Goal: Task Accomplishment & Management: Use online tool/utility

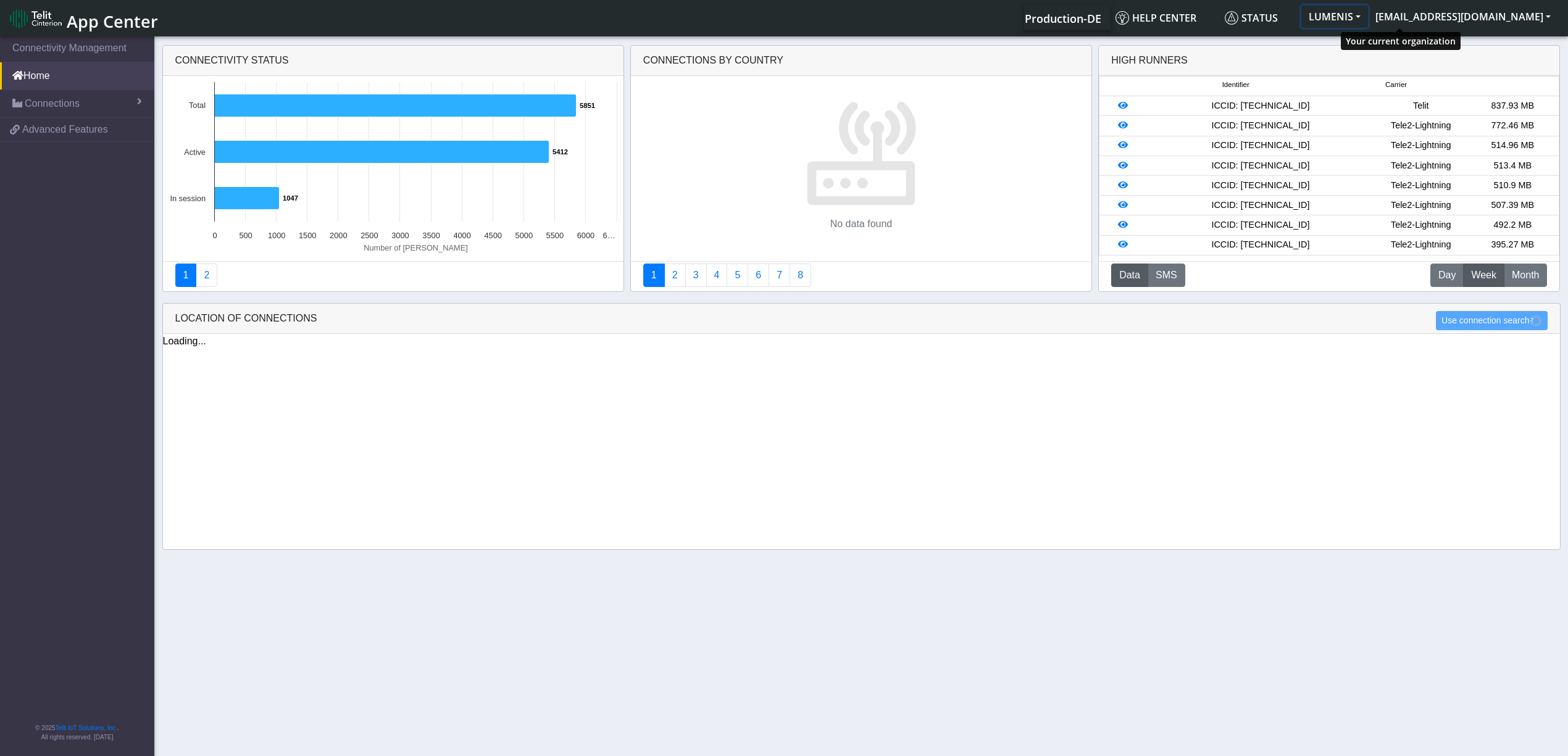
click at [1368, 13] on button "LUMENIS" at bounding box center [1335, 16] width 66 height 22
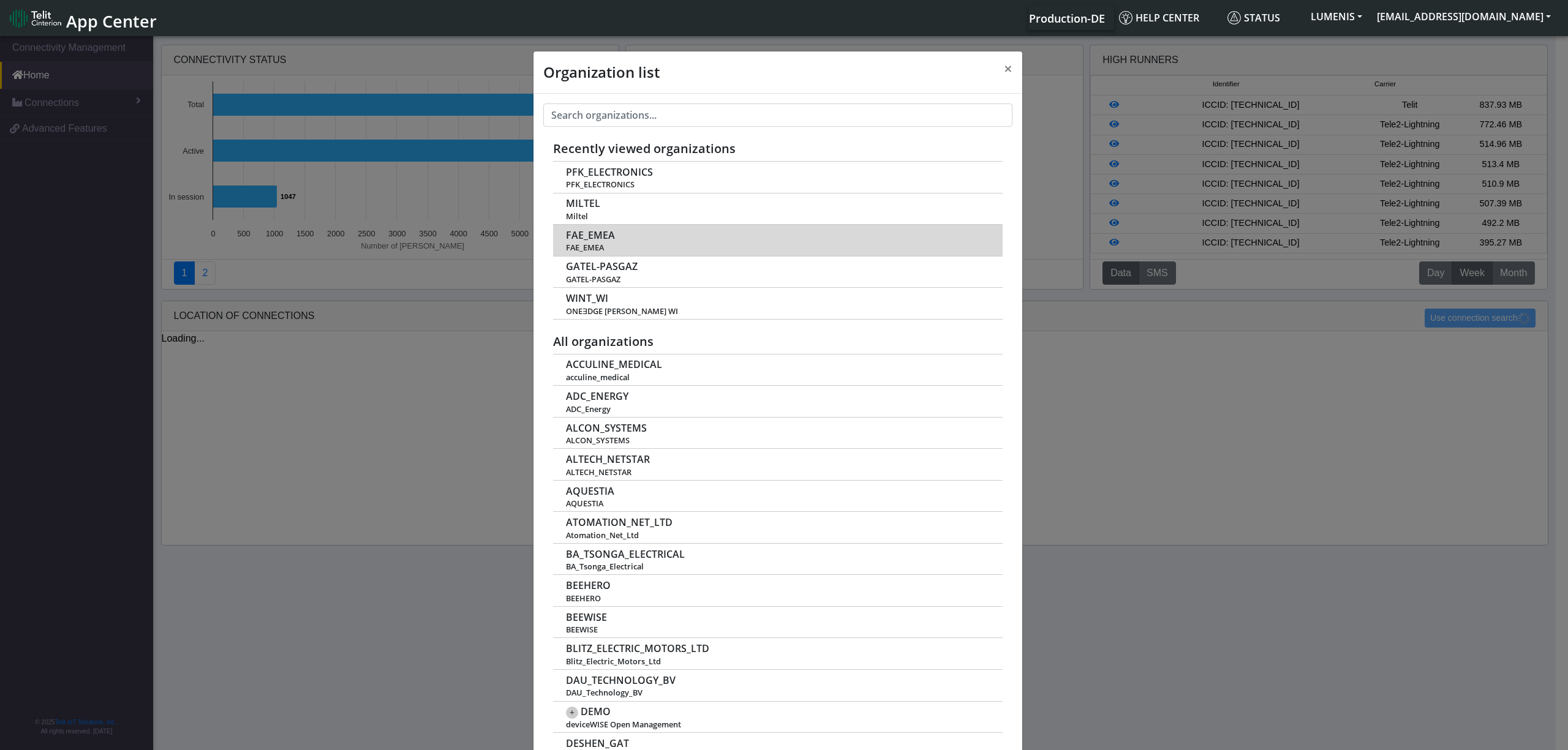
click at [585, 240] on span "FAE_EMEA" at bounding box center [590, 236] width 49 height 12
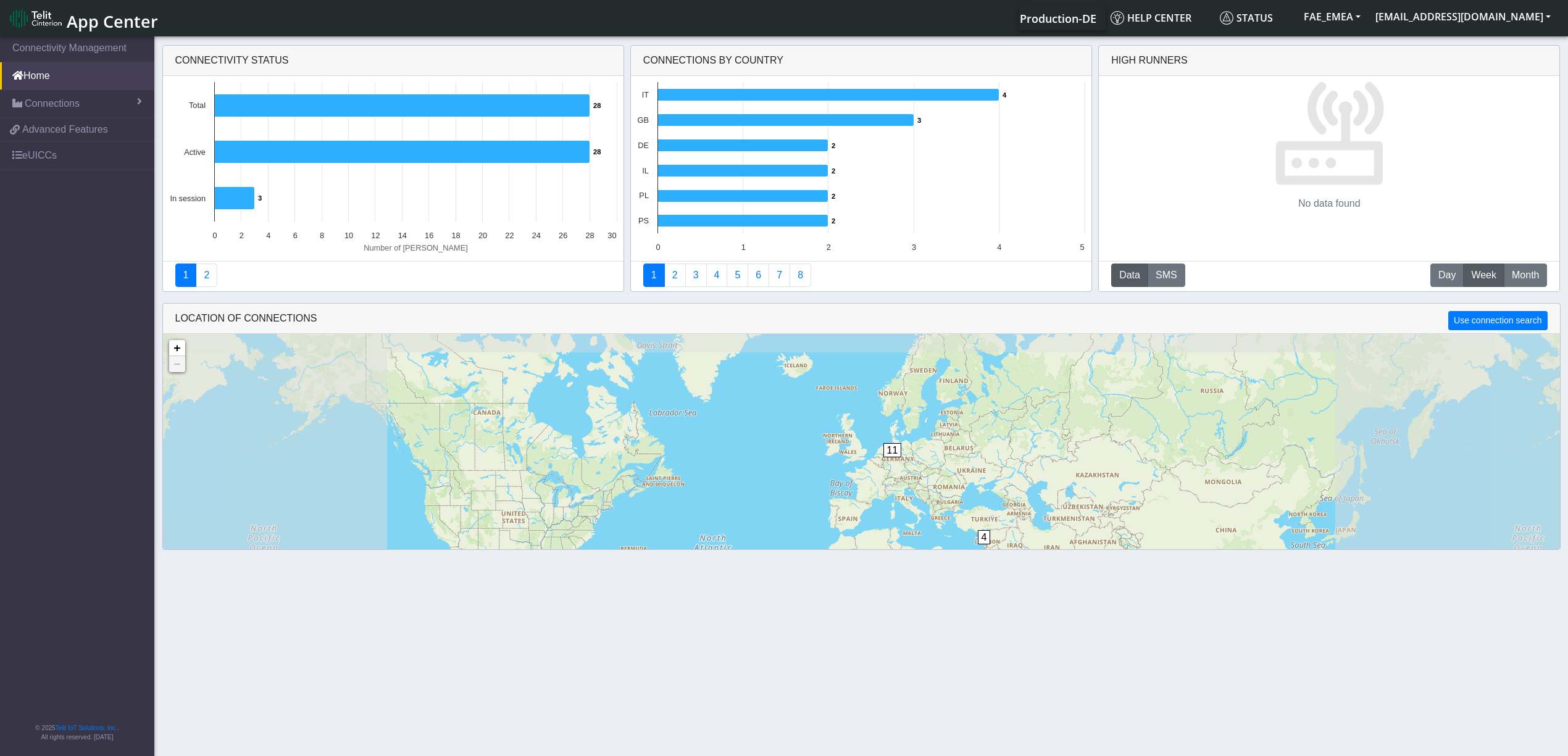
scroll to position [30, 0]
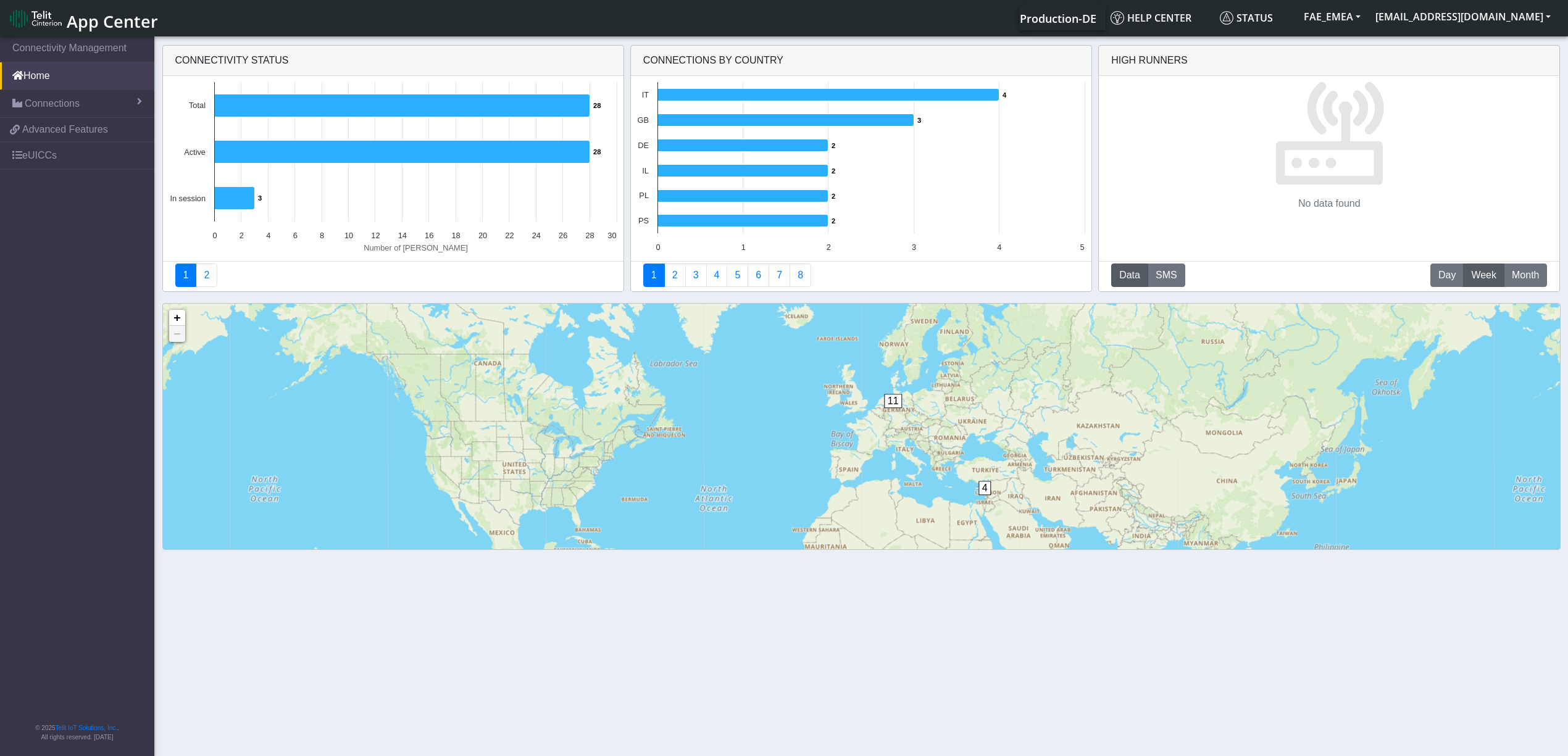
drag, startPoint x: 961, startPoint y: 496, endPoint x: 964, endPoint y: 477, distance: 19.2
click at [964, 477] on div "4 11 + − ©2025 MapQuest, | Terms" at bounding box center [862, 474] width 1397 height 340
click at [988, 490] on span "4" at bounding box center [984, 487] width 13 height 14
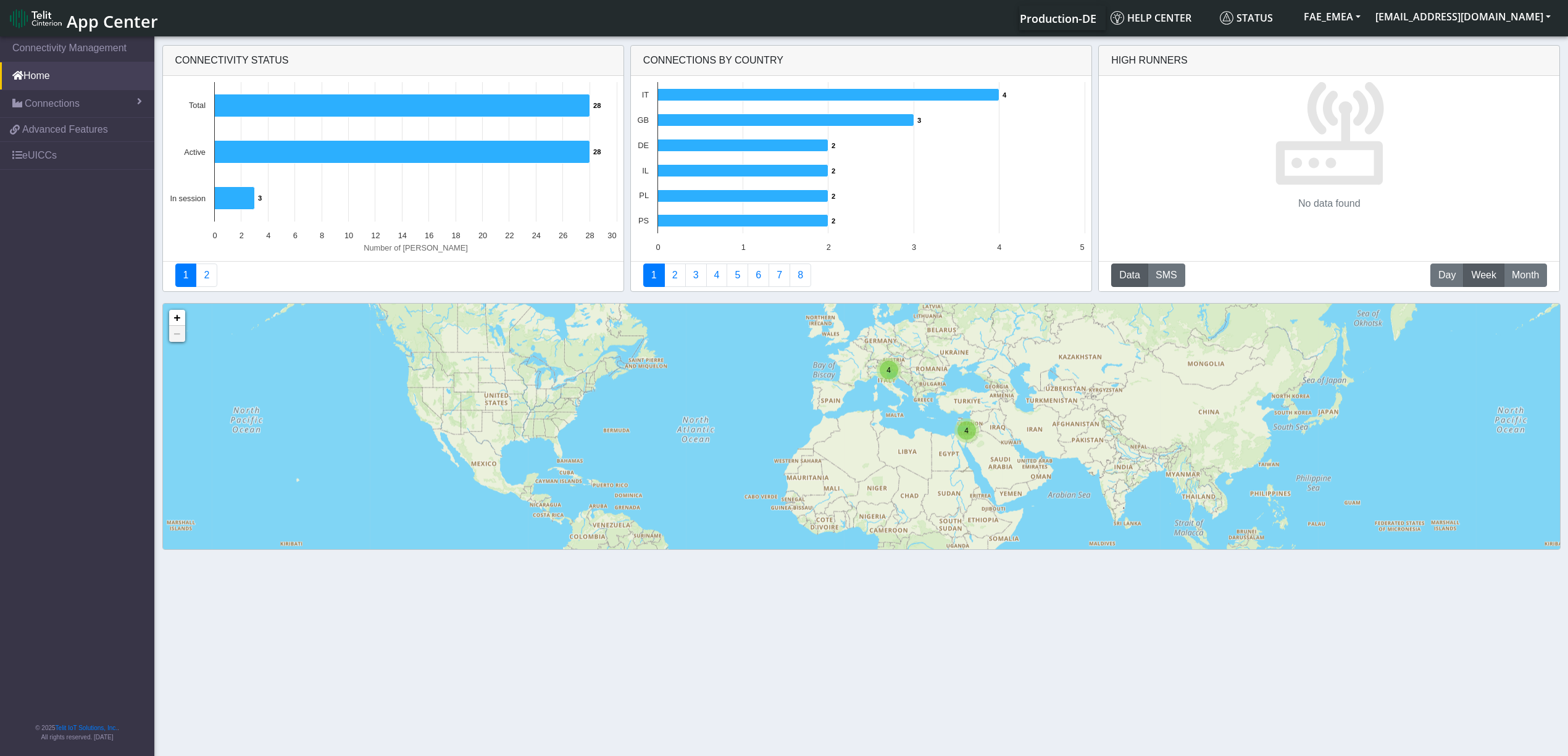
drag, startPoint x: 1137, startPoint y: 403, endPoint x: 1123, endPoint y: 449, distance: 48.1
click at [1123, 449] on div "4 4 + − ©2025 MapQuest, | Terms" at bounding box center [862, 474] width 1397 height 340
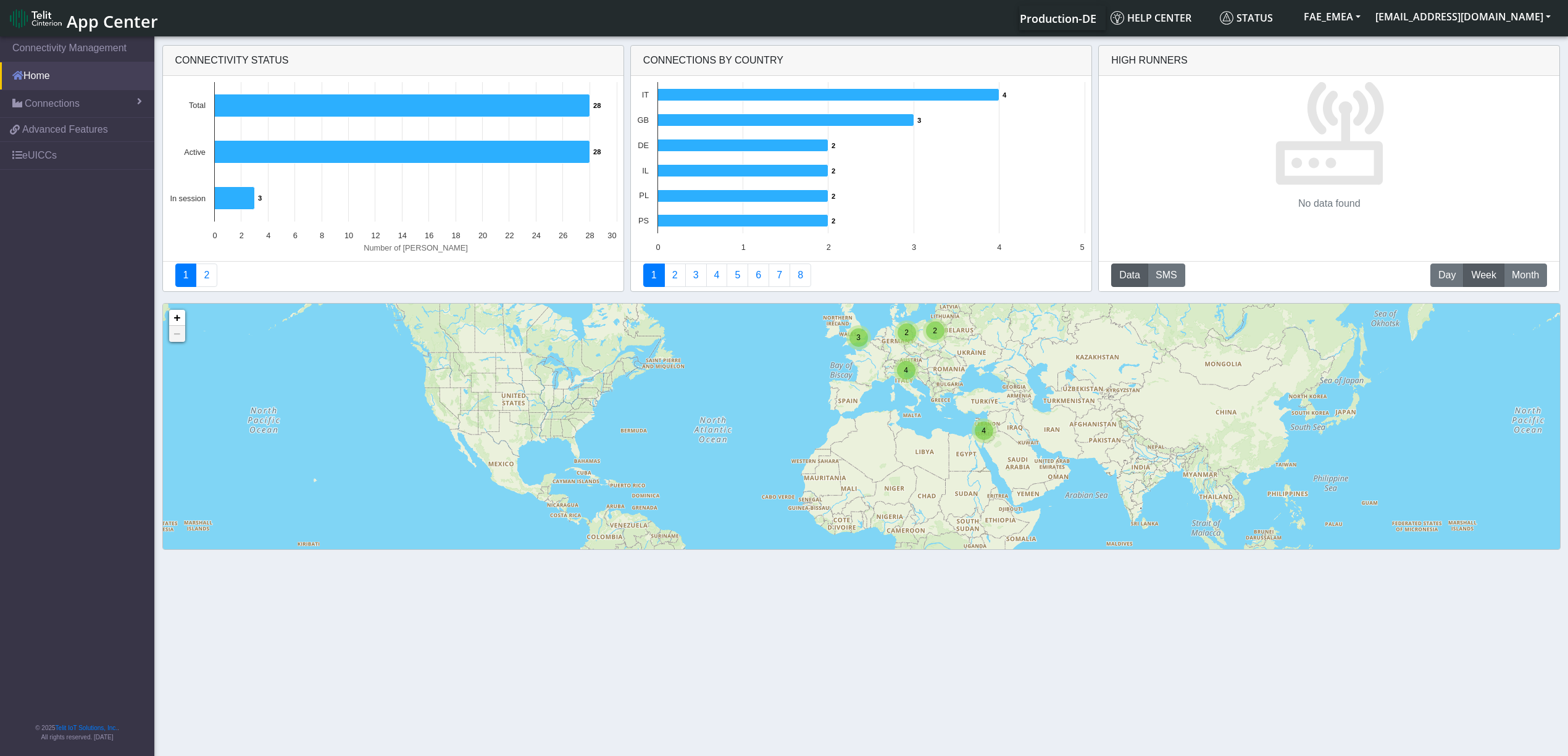
click at [53, 82] on link "Home" at bounding box center [77, 76] width 154 height 28
click at [42, 105] on span "Connections" at bounding box center [53, 103] width 55 height 15
click at [40, 131] on span "List" at bounding box center [36, 130] width 14 height 14
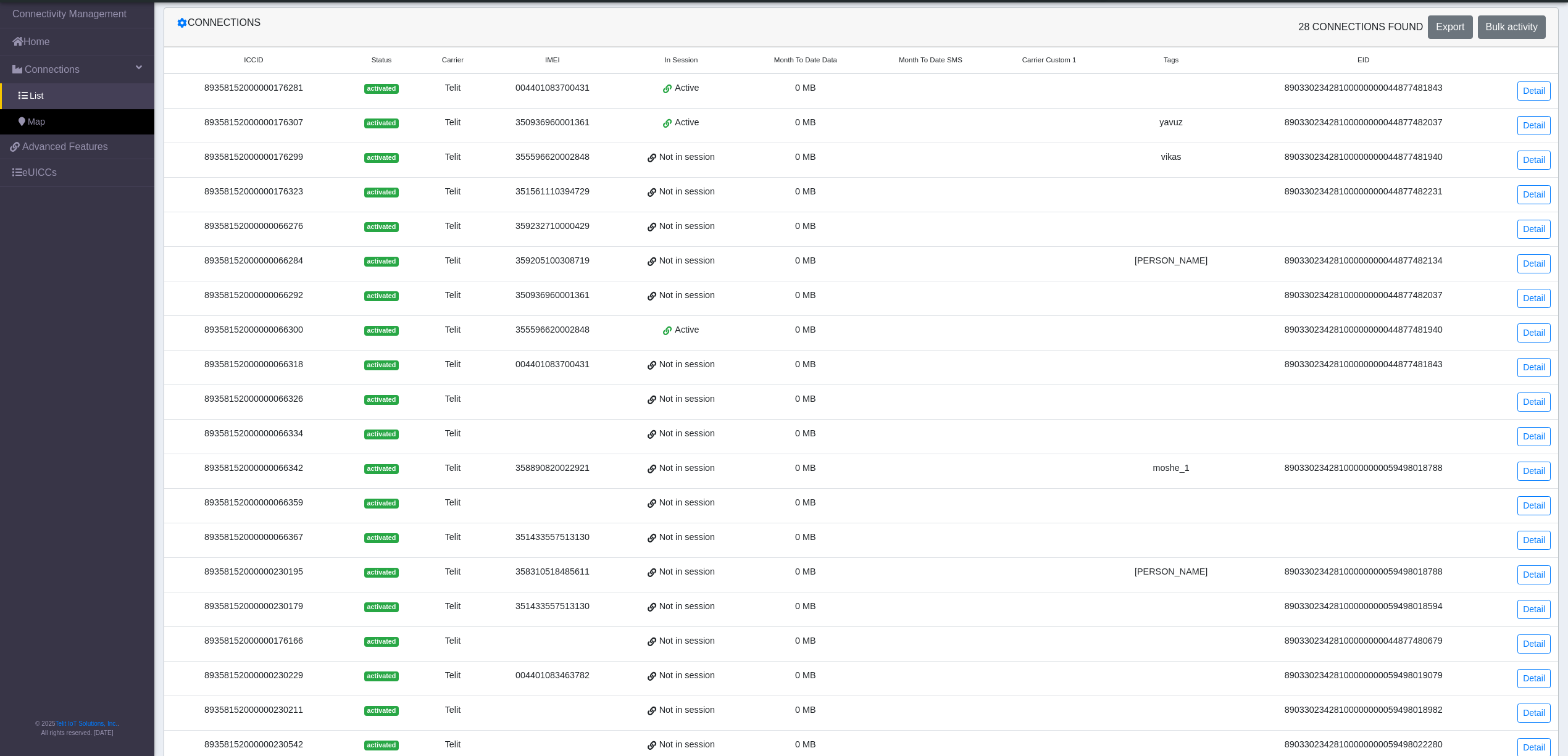
scroll to position [132, 0]
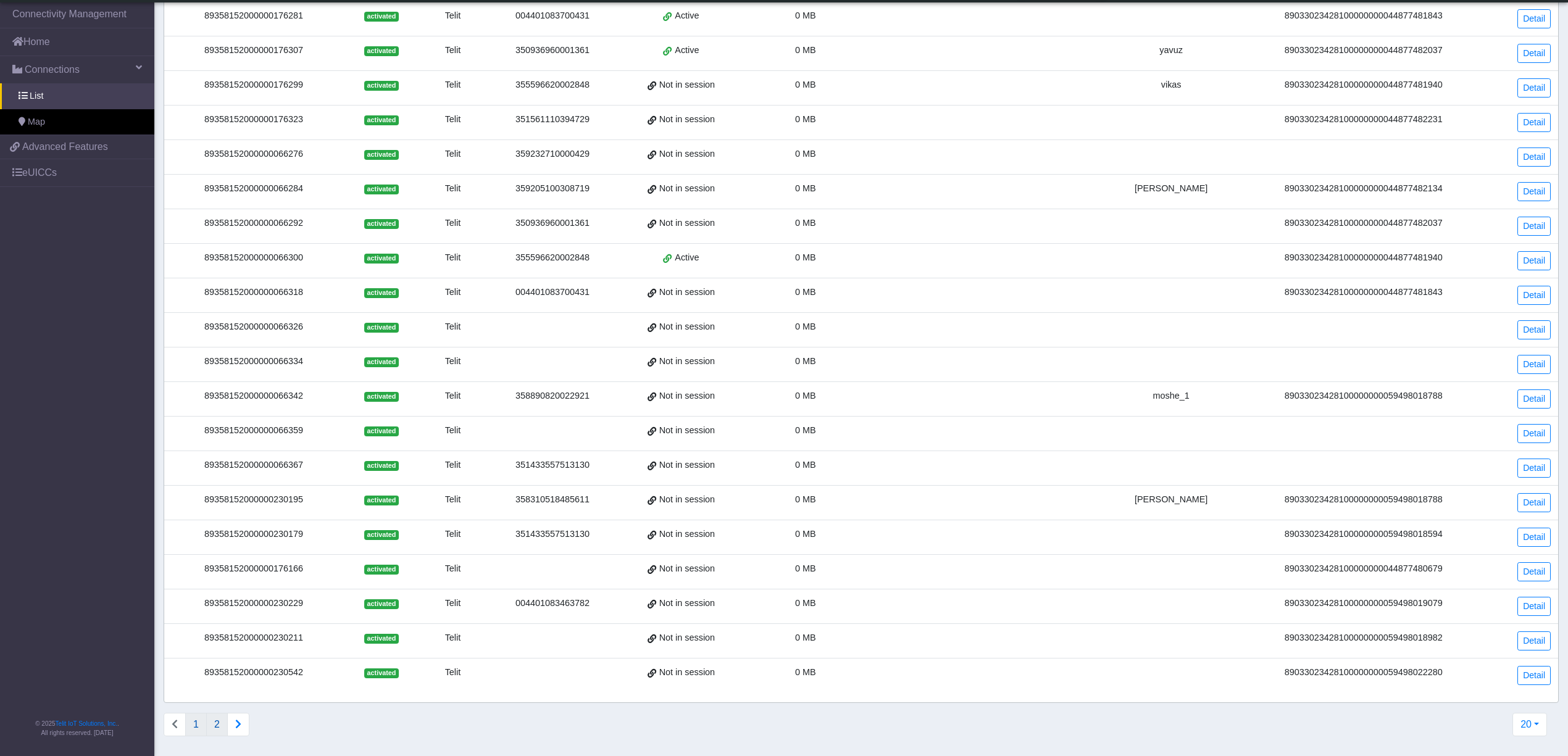
click at [215, 723] on button "2" at bounding box center [216, 724] width 22 height 23
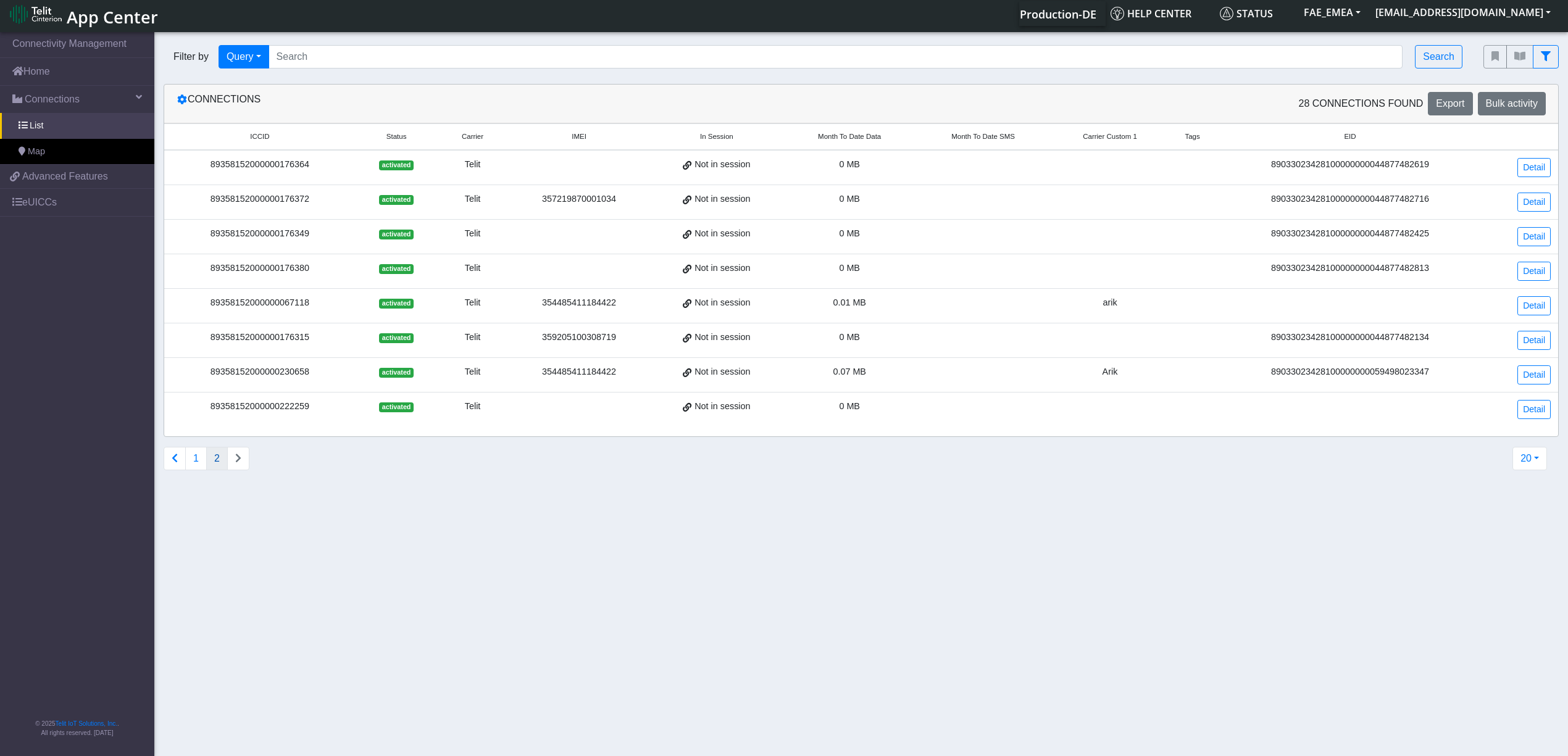
scroll to position [0, 0]
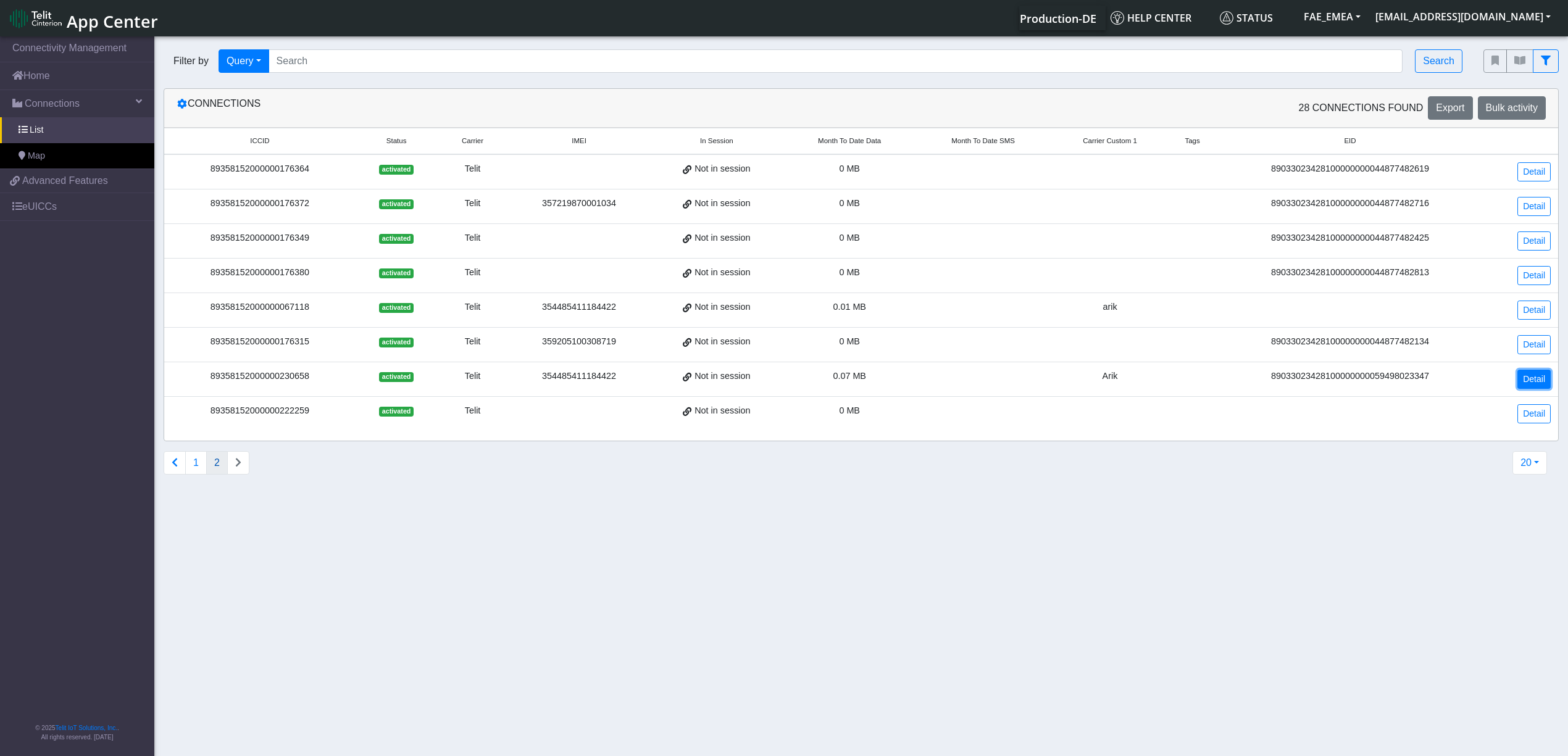
click at [1535, 383] on link "Detail" at bounding box center [1534, 379] width 34 height 19
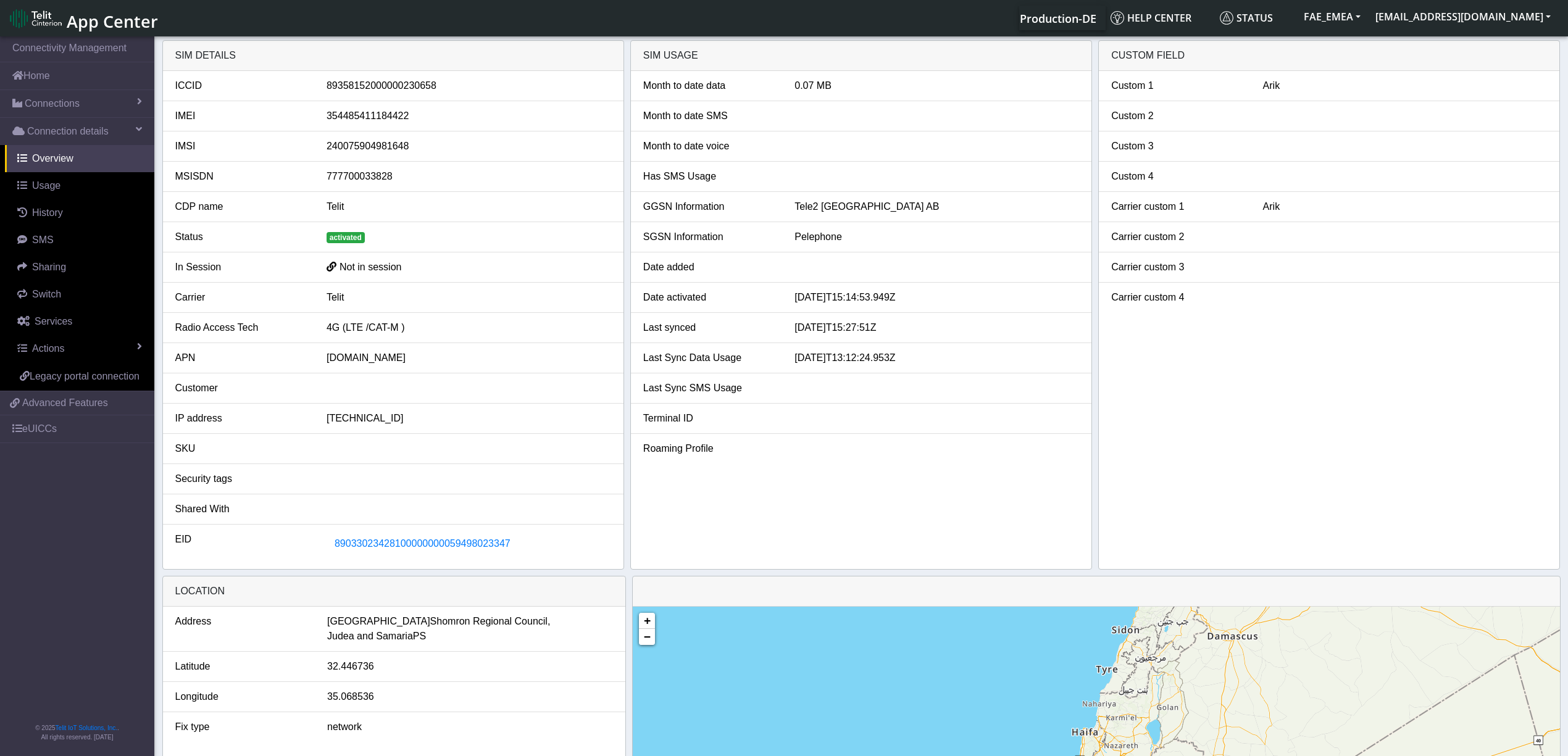
click at [808, 208] on div "Tele2 [GEOGRAPHIC_DATA] AB" at bounding box center [937, 206] width 303 height 15
click at [808, 237] on div "Pelephone" at bounding box center [937, 237] width 303 height 15
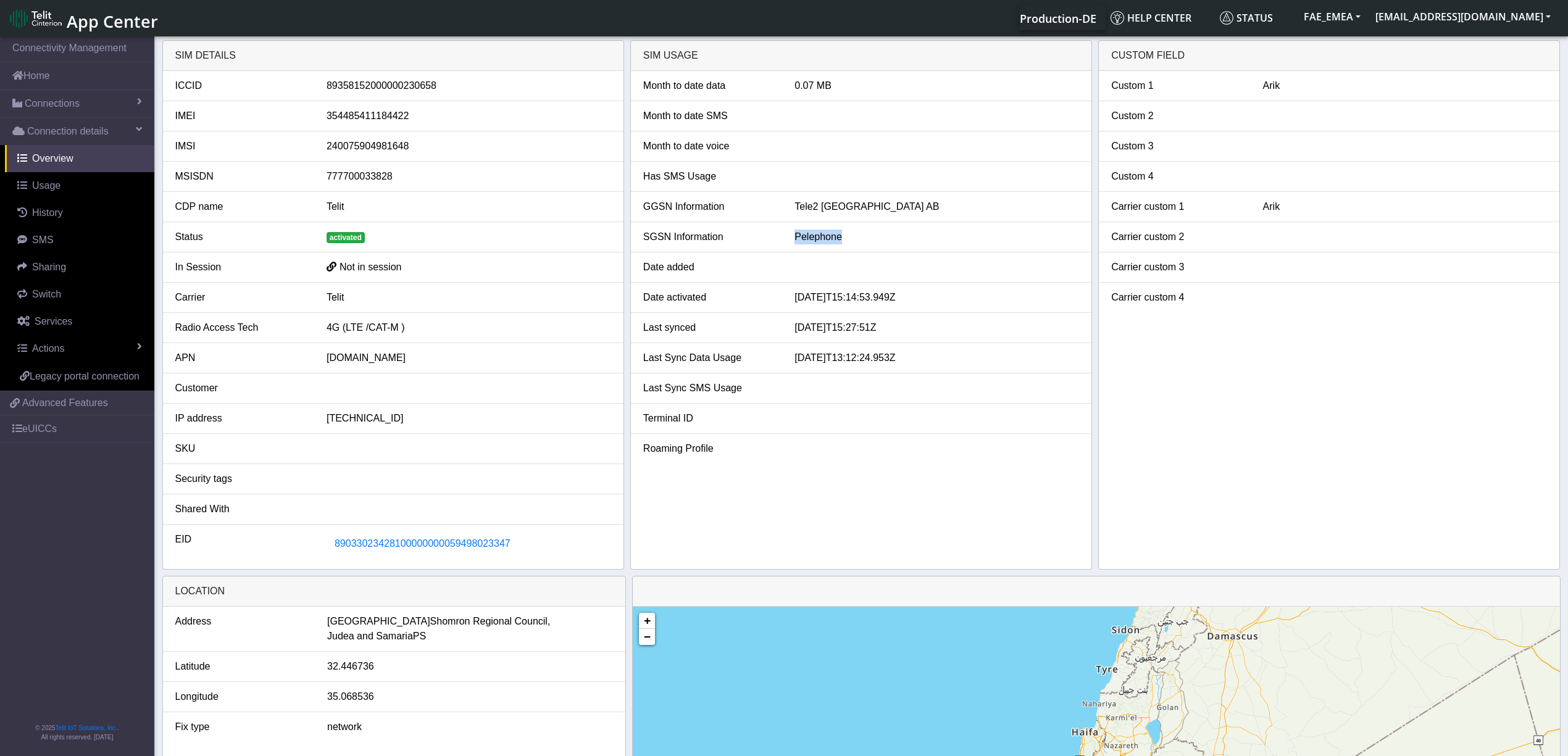
click at [808, 235] on div "Pelephone" at bounding box center [937, 237] width 303 height 15
click at [823, 299] on div "[DATE]T15:14:53.949Z" at bounding box center [937, 297] width 303 height 15
click at [824, 295] on div "[DATE]T15:14:53.949Z" at bounding box center [937, 297] width 303 height 15
click at [824, 294] on div "[DATE]T15:14:53.949Z" at bounding box center [937, 297] width 303 height 15
click at [800, 90] on div "0.07 MB" at bounding box center [937, 85] width 303 height 15
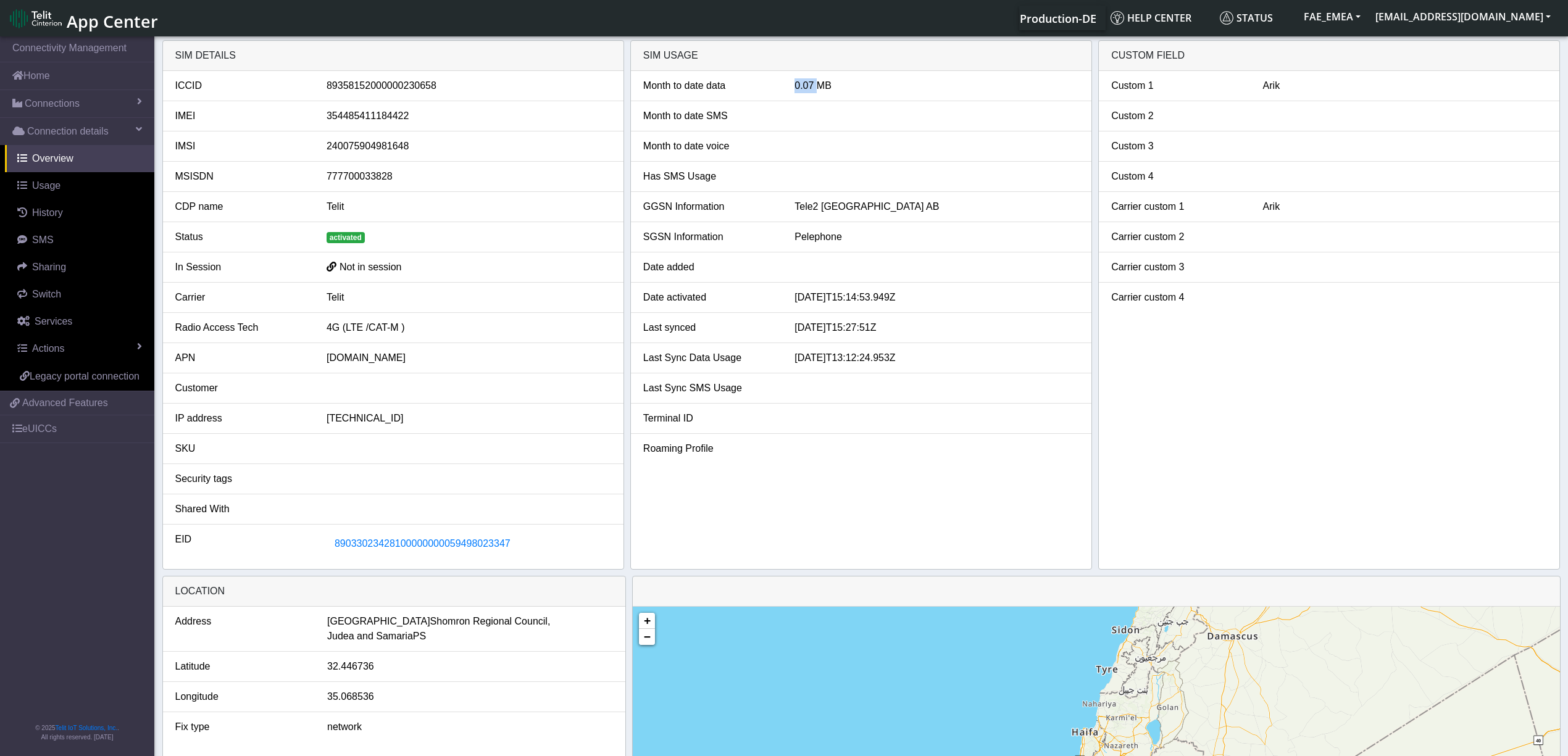
click at [800, 90] on div "0.07 MB" at bounding box center [937, 85] width 303 height 15
click at [364, 425] on div "[TECHNICAL_ID]" at bounding box center [469, 418] width 303 height 15
click at [365, 327] on div "4G (LTE /CAT-M )" at bounding box center [469, 327] width 303 height 15
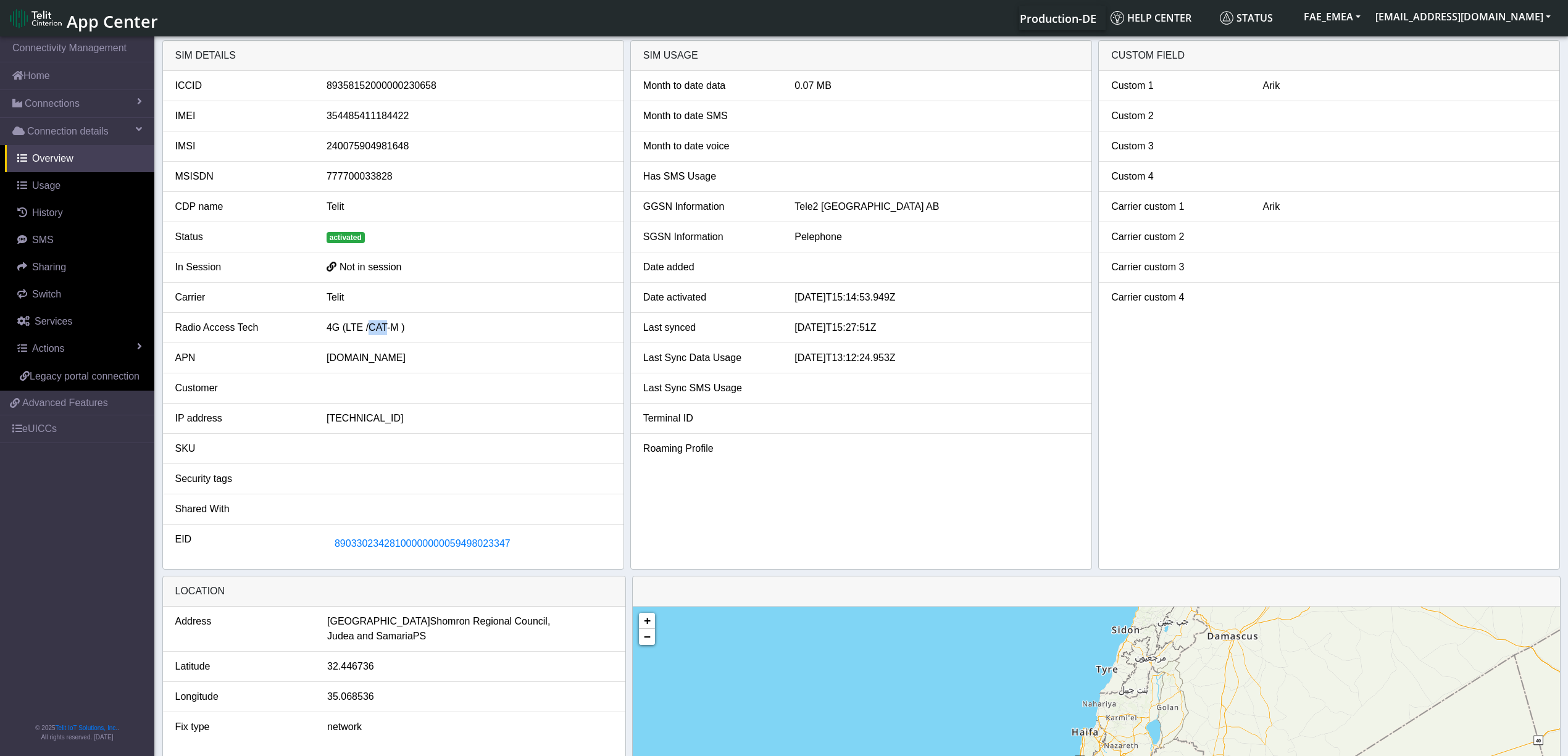
click at [365, 327] on div "4G (LTE /CAT-M )" at bounding box center [469, 327] width 303 height 15
click at [341, 359] on div "[DOMAIN_NAME]" at bounding box center [469, 357] width 303 height 15
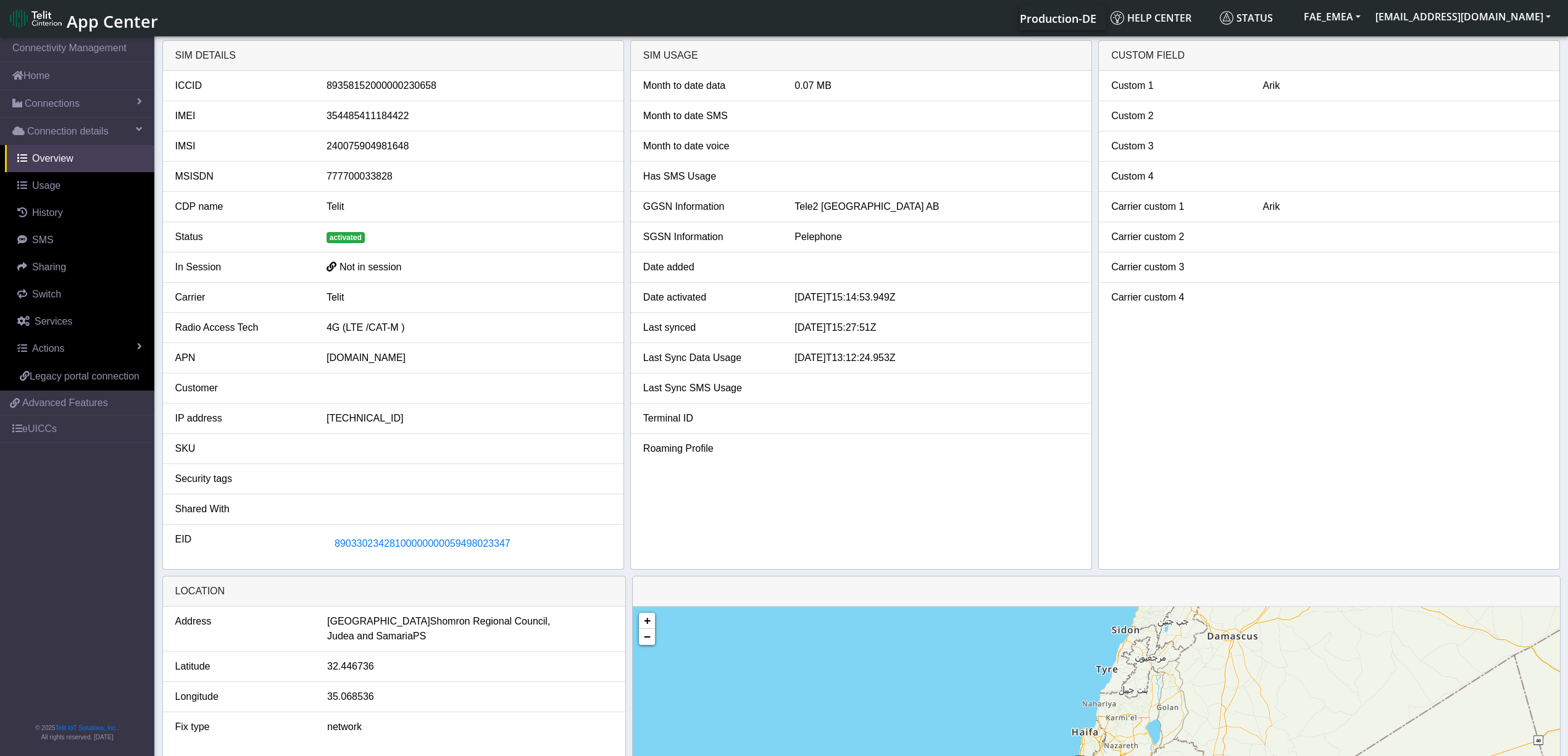
click at [369, 90] on div "89358152000000230658" at bounding box center [469, 85] width 303 height 15
click at [370, 90] on div "89358152000000230658" at bounding box center [469, 85] width 303 height 15
click at [370, 121] on div "354485411184422" at bounding box center [469, 115] width 303 height 15
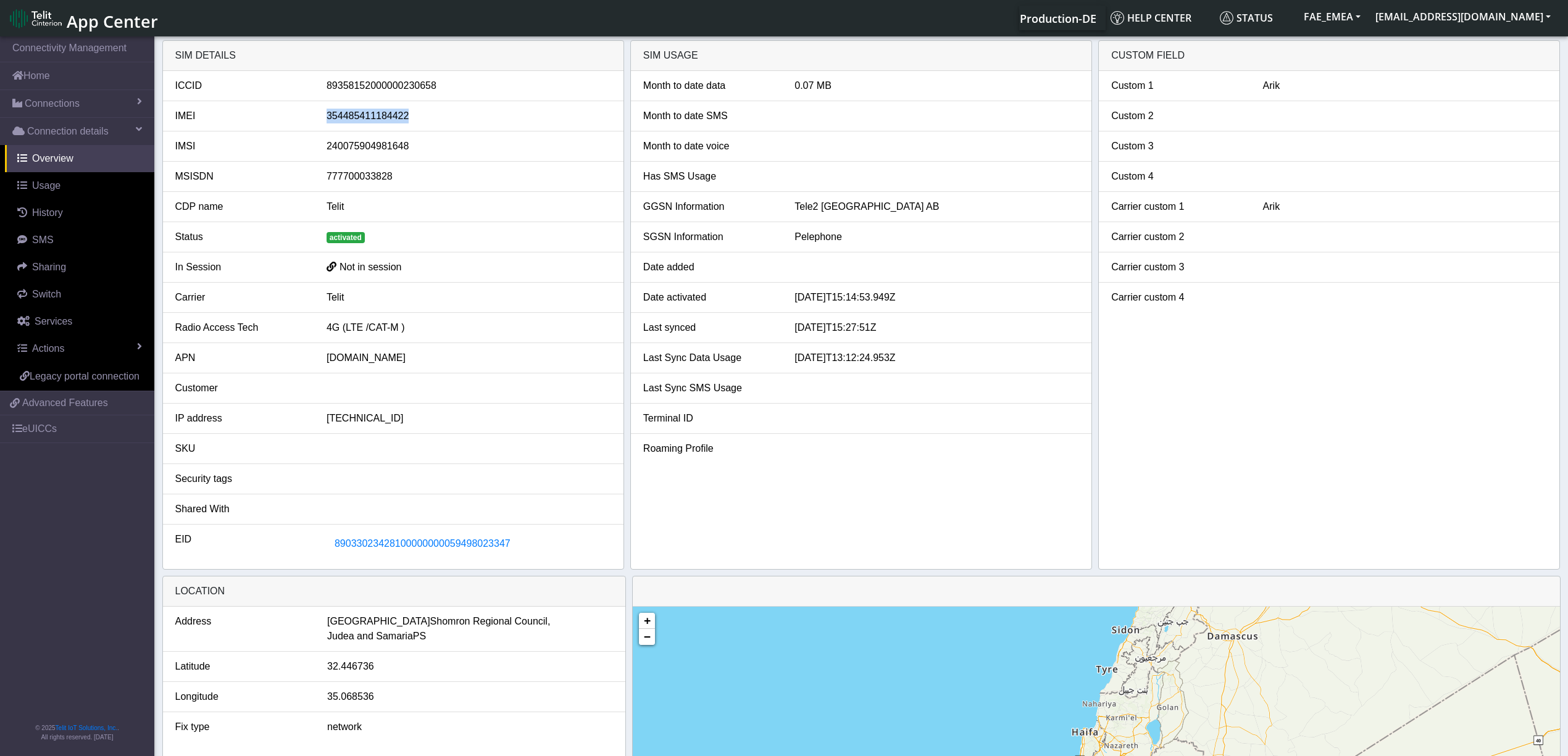
click at [370, 121] on div "354485411184422" at bounding box center [469, 115] width 303 height 15
click at [58, 186] on span "Usage" at bounding box center [46, 185] width 28 height 10
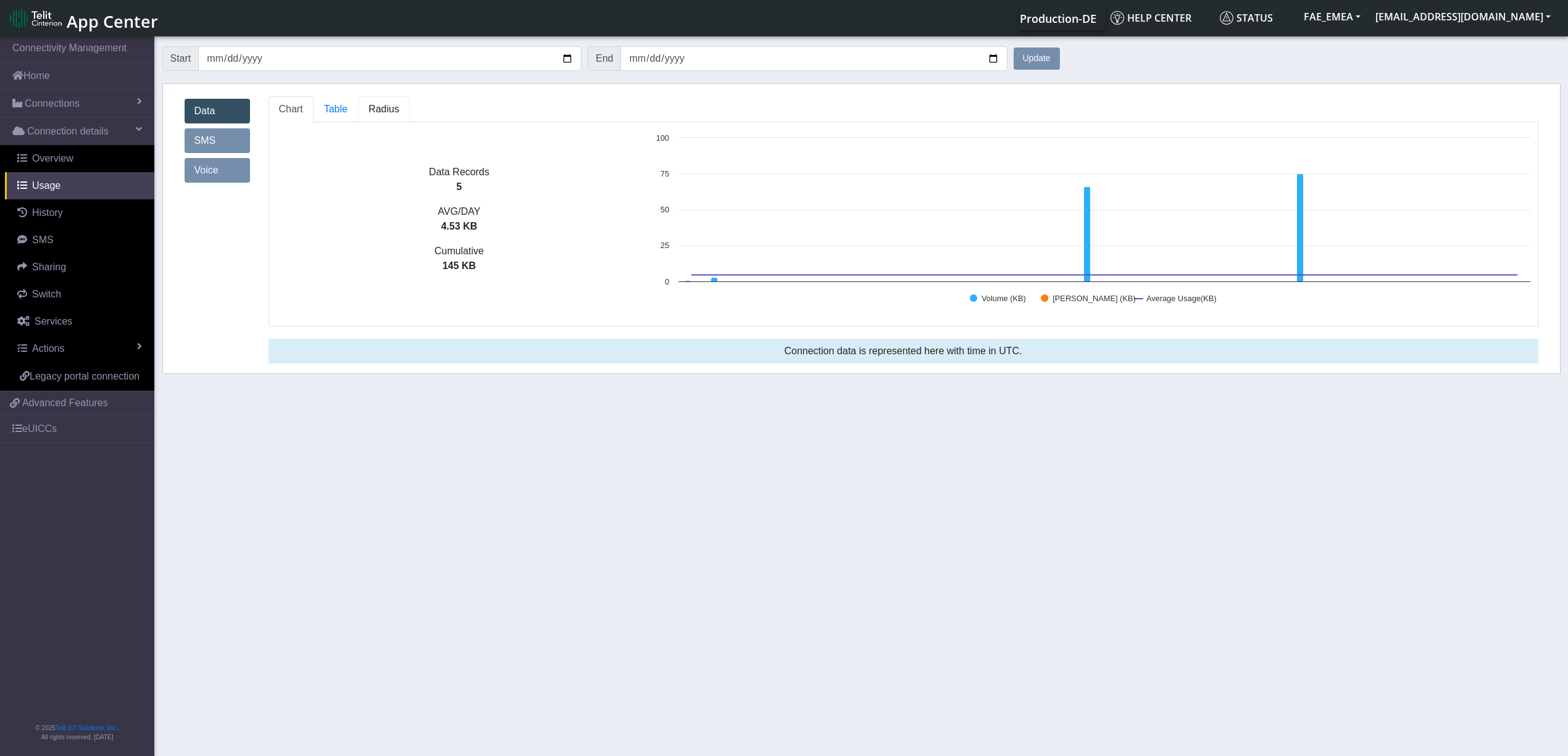
click at [347, 105] on span "Radius" at bounding box center [335, 108] width 23 height 10
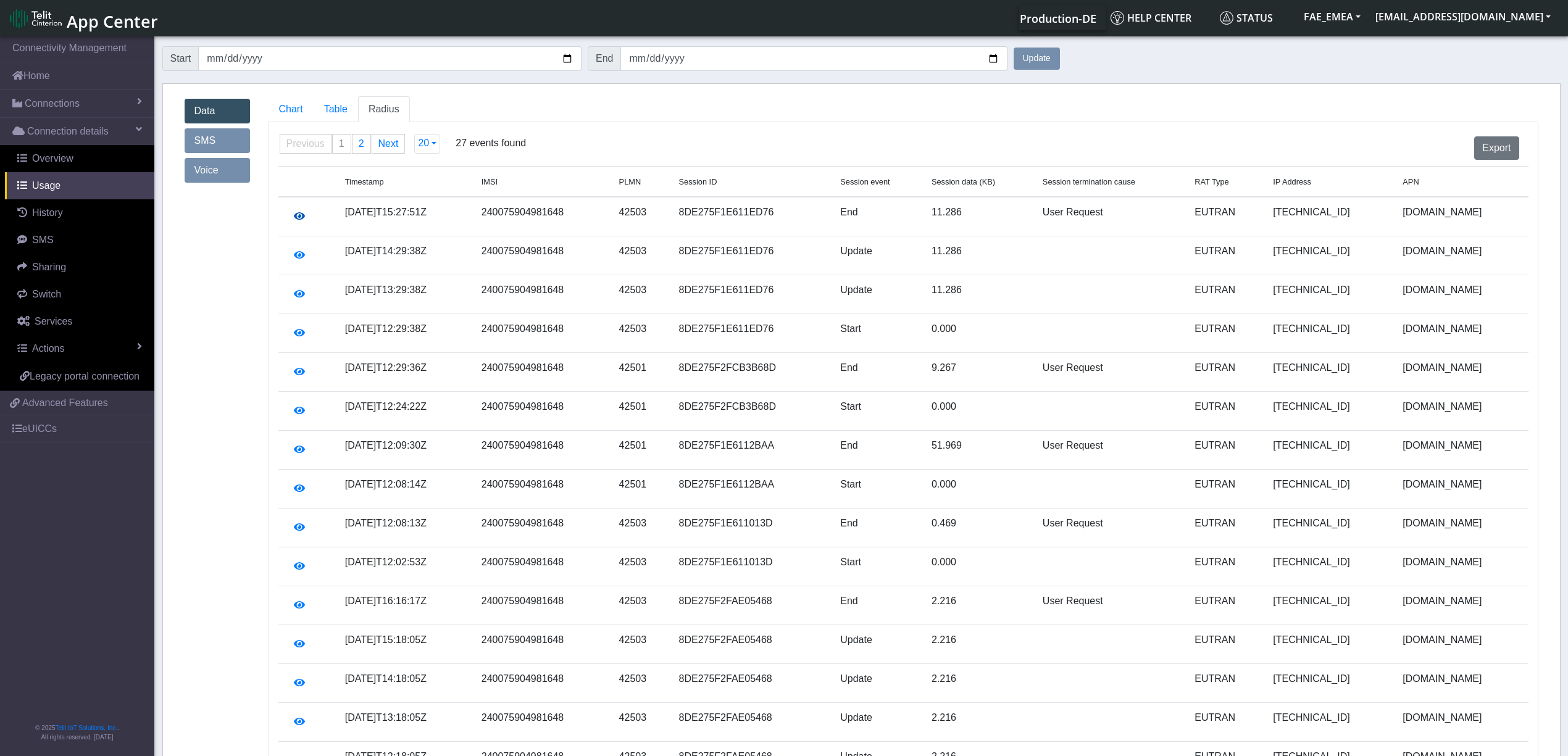
click at [297, 219] on icon "button" at bounding box center [299, 215] width 11 height 9
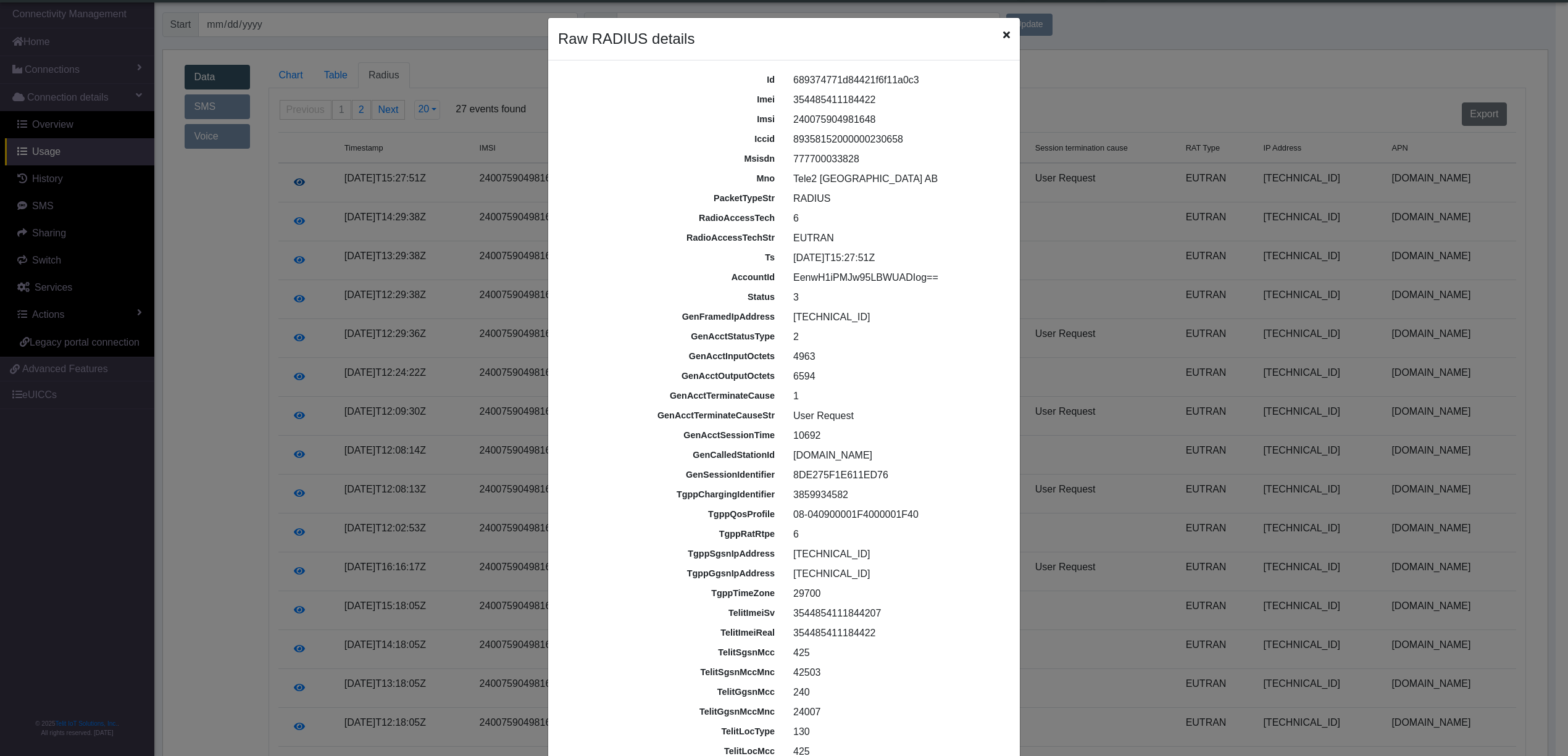
scroll to position [3, 0]
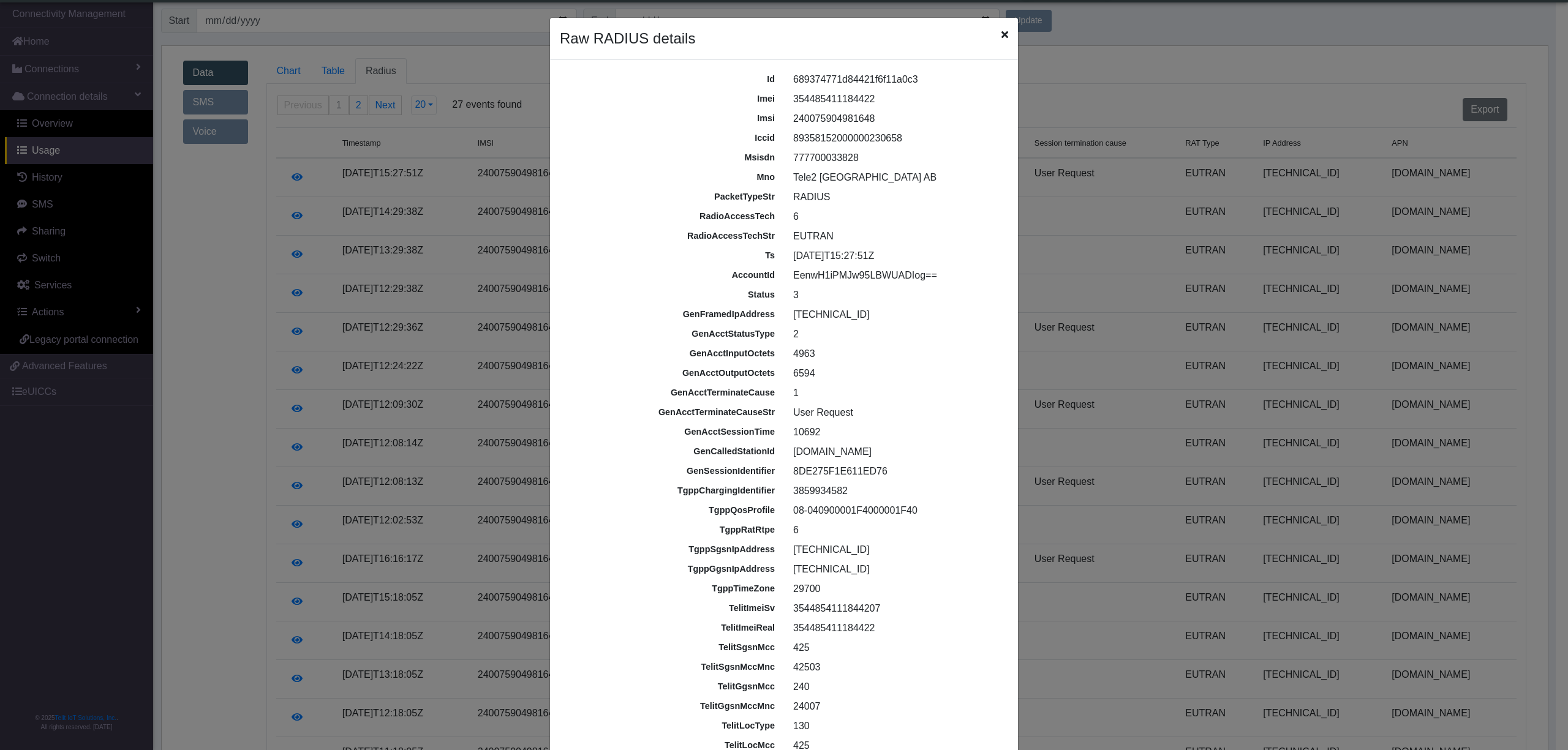
click at [1001, 37] on icon "Close" at bounding box center [1005, 33] width 7 height 9
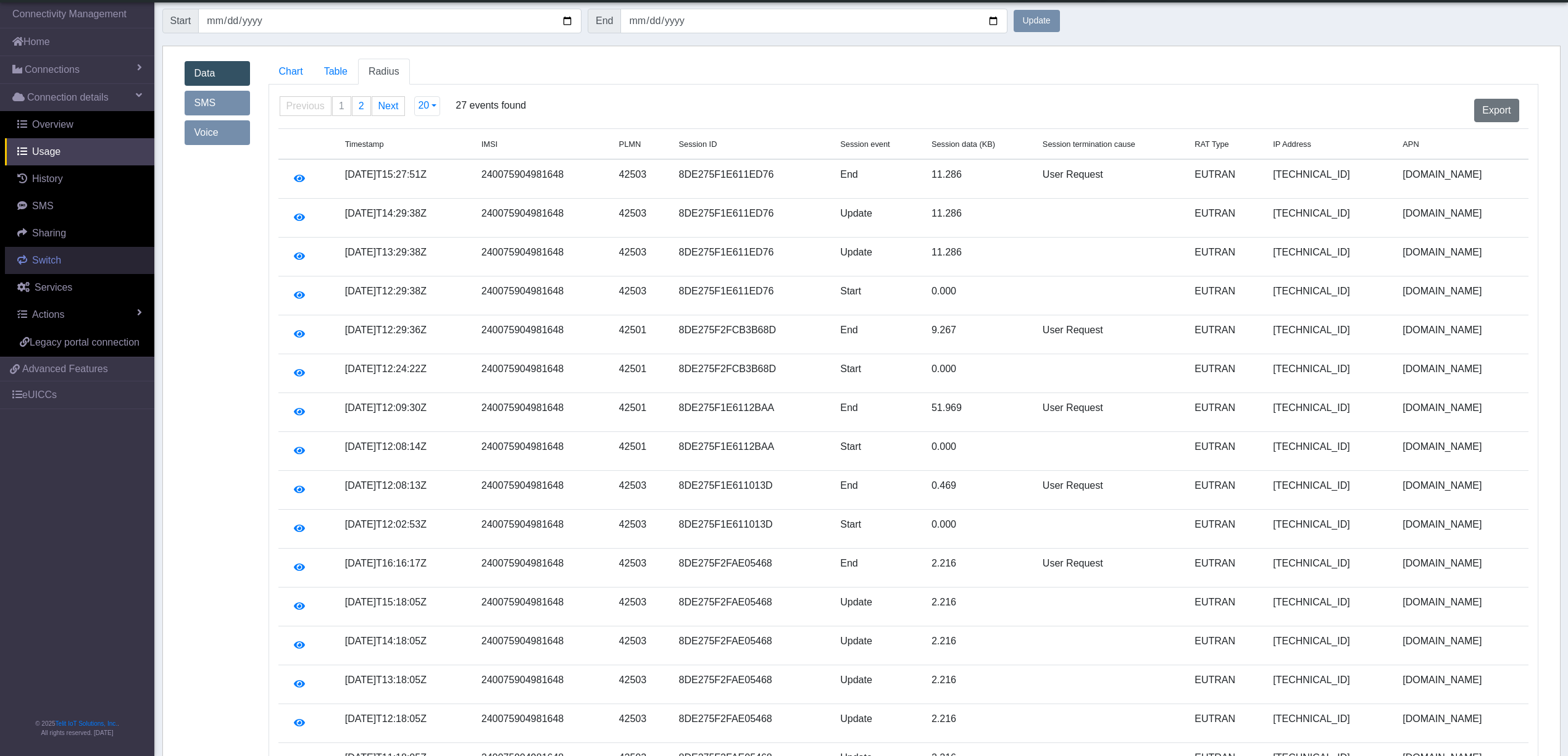
click at [57, 262] on span "Switch" at bounding box center [47, 260] width 29 height 10
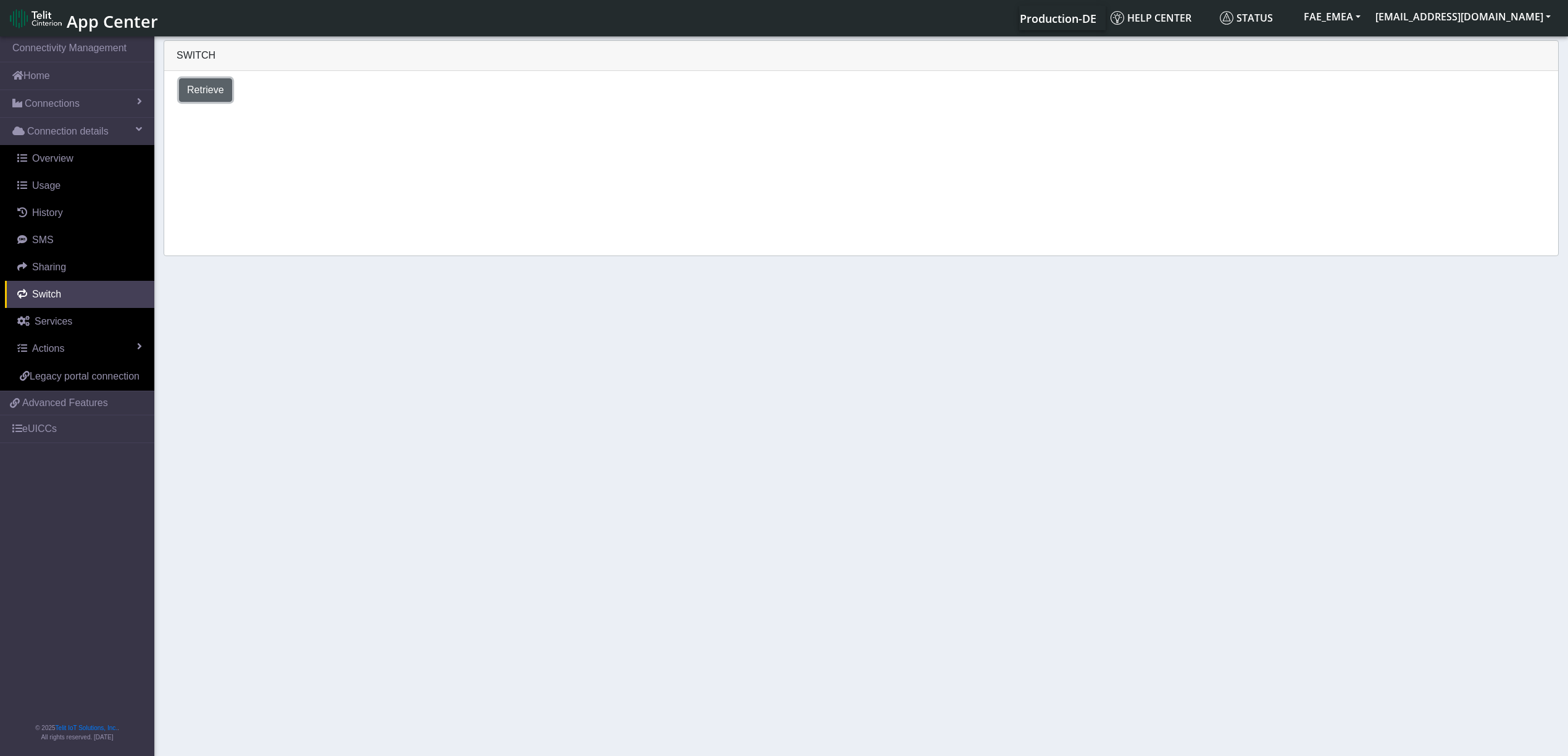
click at [208, 85] on span "Retrieve" at bounding box center [205, 90] width 37 height 10
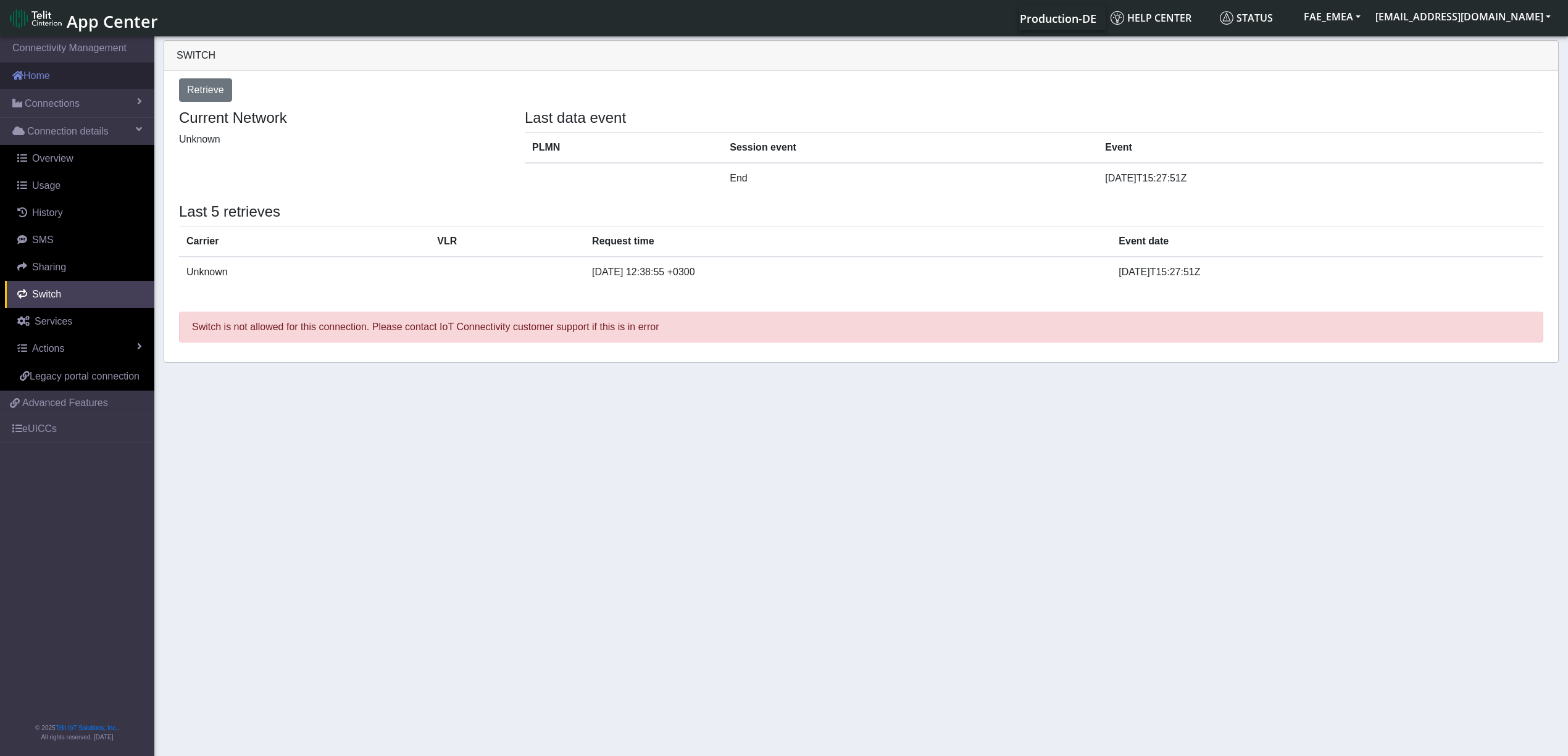
click at [40, 75] on link "Home" at bounding box center [77, 76] width 154 height 28
